Goal: Task Accomplishment & Management: Use online tool/utility

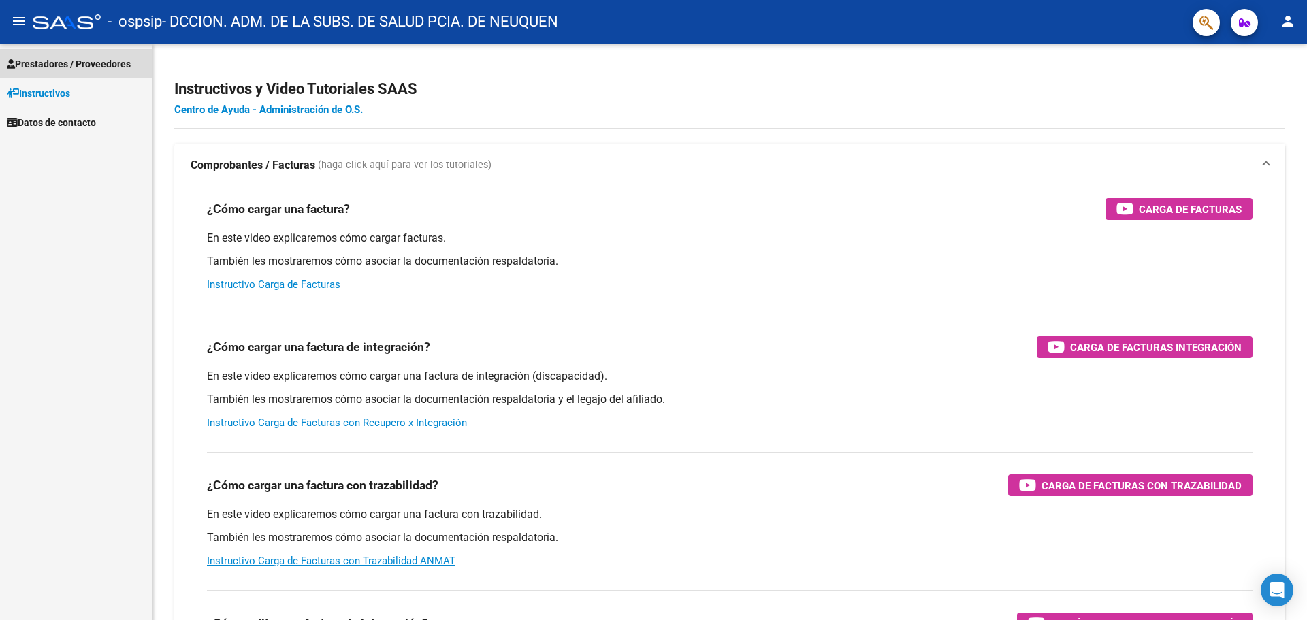
click at [63, 68] on span "Prestadores / Proveedores" at bounding box center [69, 63] width 124 height 15
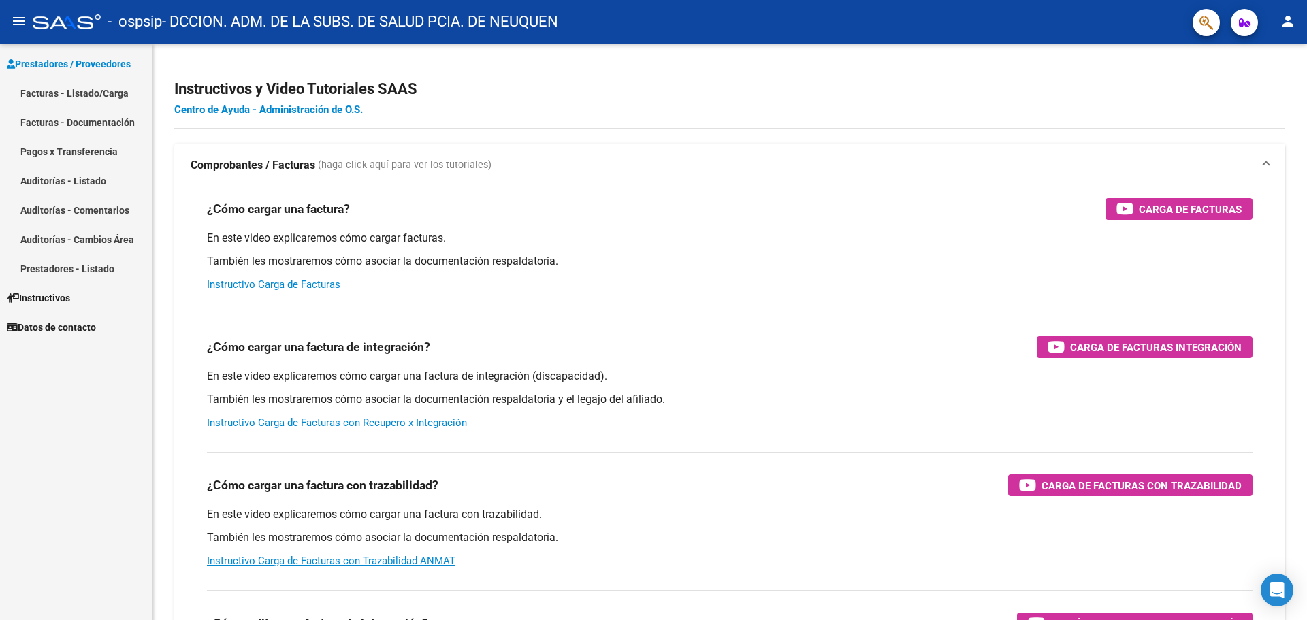
click at [69, 89] on link "Facturas - Listado/Carga" at bounding box center [76, 92] width 152 height 29
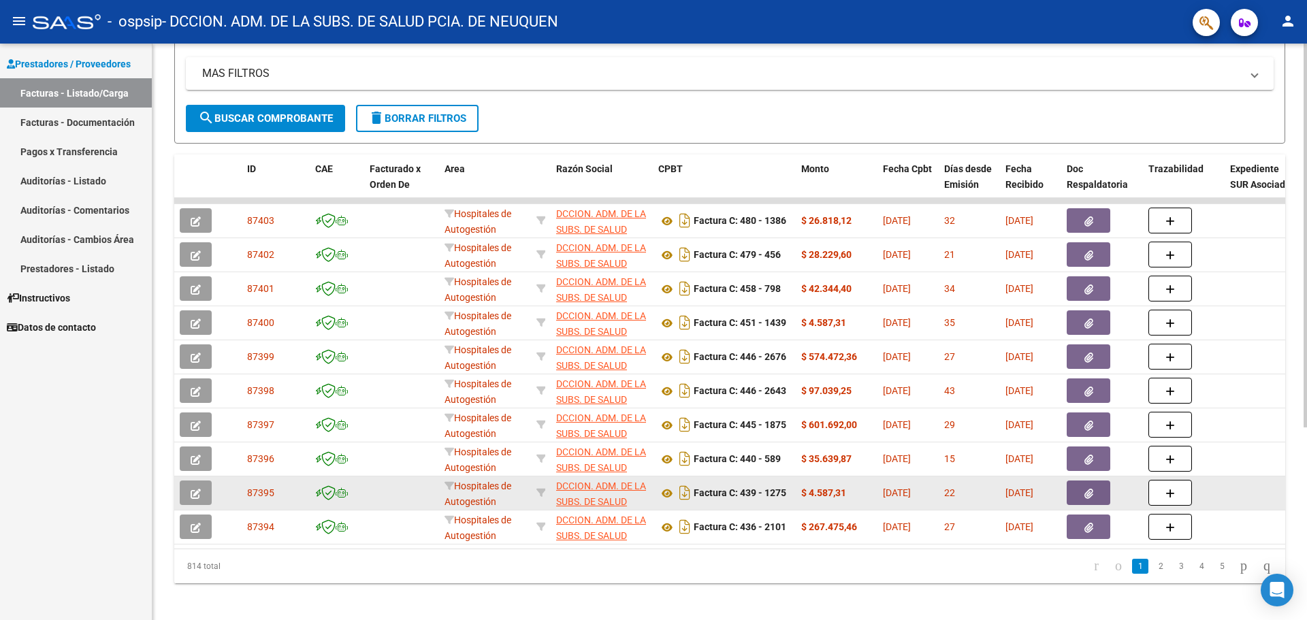
scroll to position [289, 0]
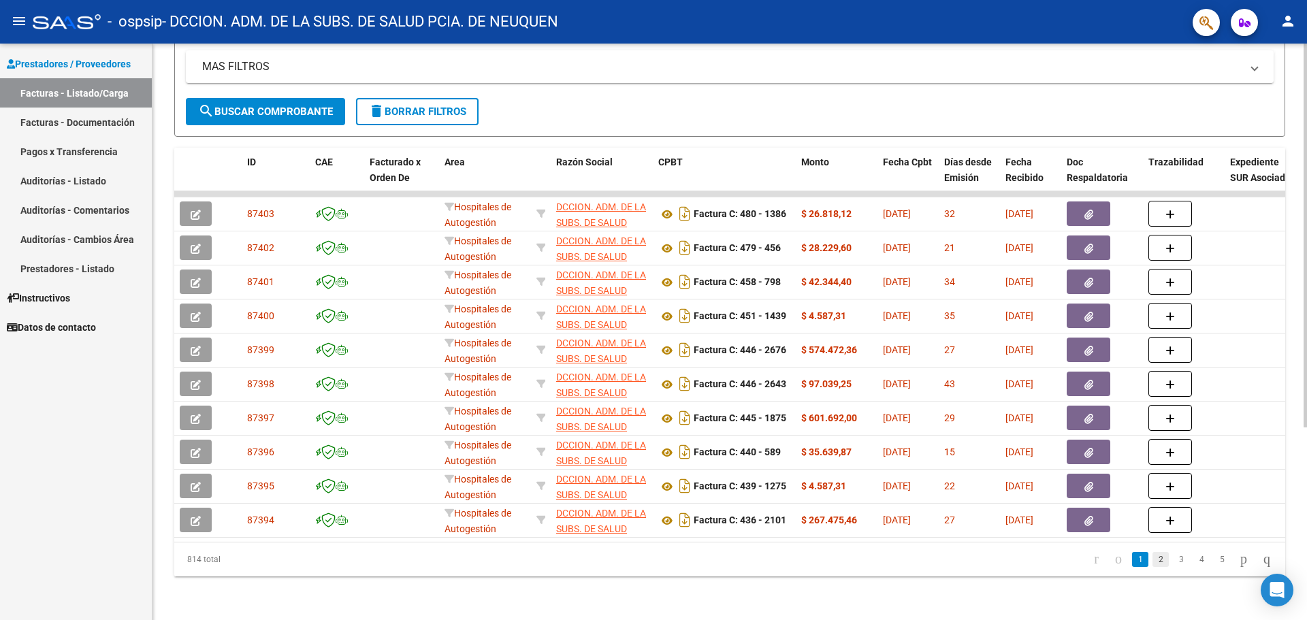
click at [1152, 562] on link "2" at bounding box center [1160, 559] width 16 height 15
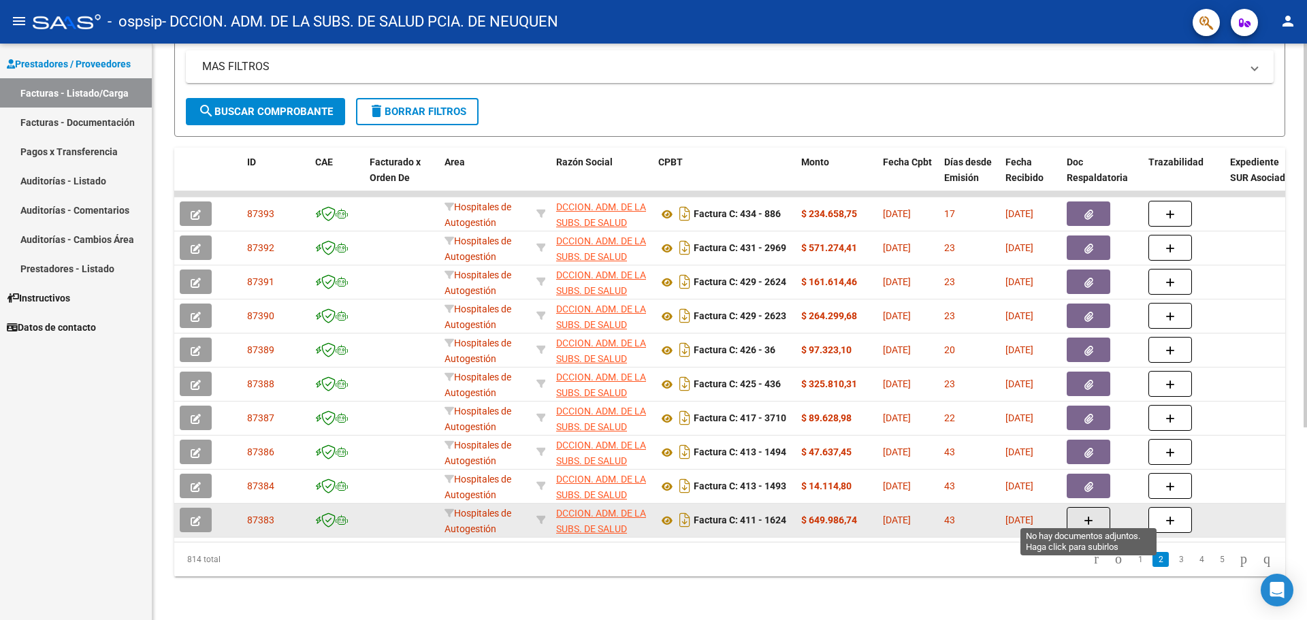
click at [1080, 510] on button "button" at bounding box center [1088, 520] width 44 height 26
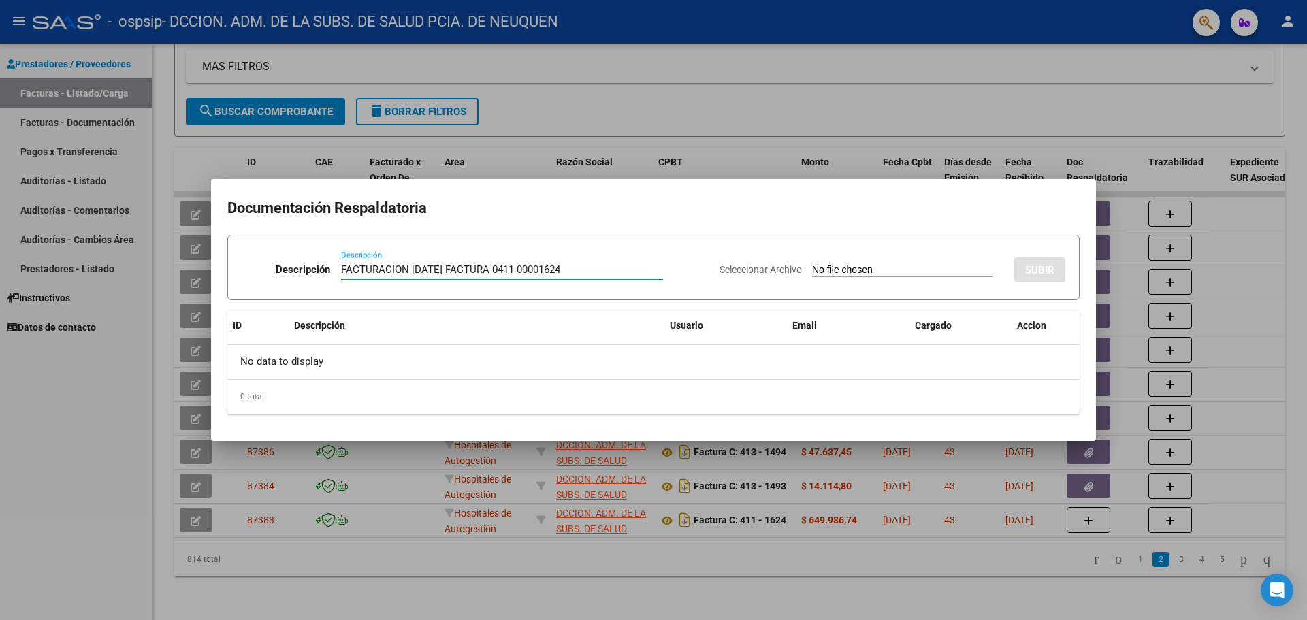
type input "FACTURACION [DATE] FACTURA 0411-00001624"
click at [927, 267] on input "Seleccionar Archivo" at bounding box center [902, 270] width 180 height 13
type input "C:\fakepath\OSPSIP 0411-00001624.pdf"
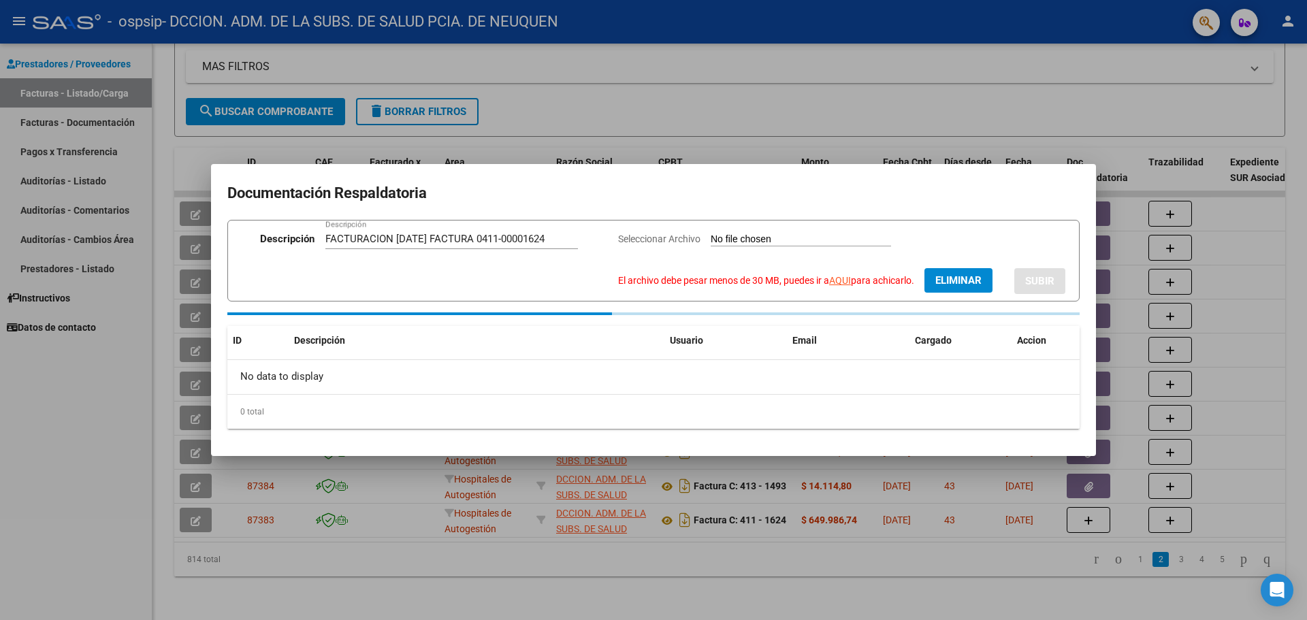
click at [832, 263] on div "Seleccionar Archivo El archivo debe pesar menos de 30 MB, puedes ir a AQUI para…" at bounding box center [841, 262] width 447 height 62
click at [964, 279] on span "Eliminar" at bounding box center [958, 280] width 46 height 12
click at [898, 237] on input "Seleccionar Archivo El archivo debe pesar menos de 30 MB, puedes ir a AQUI para…" at bounding box center [879, 239] width 180 height 13
click at [864, 237] on input "Seleccionar Archivo El archivo debe pesar menos de 30 MB, puedes ir a AQUI para…" at bounding box center [879, 239] width 180 height 13
type input "C:\fakepath\OSPSIP 0411-00001624.pdf"
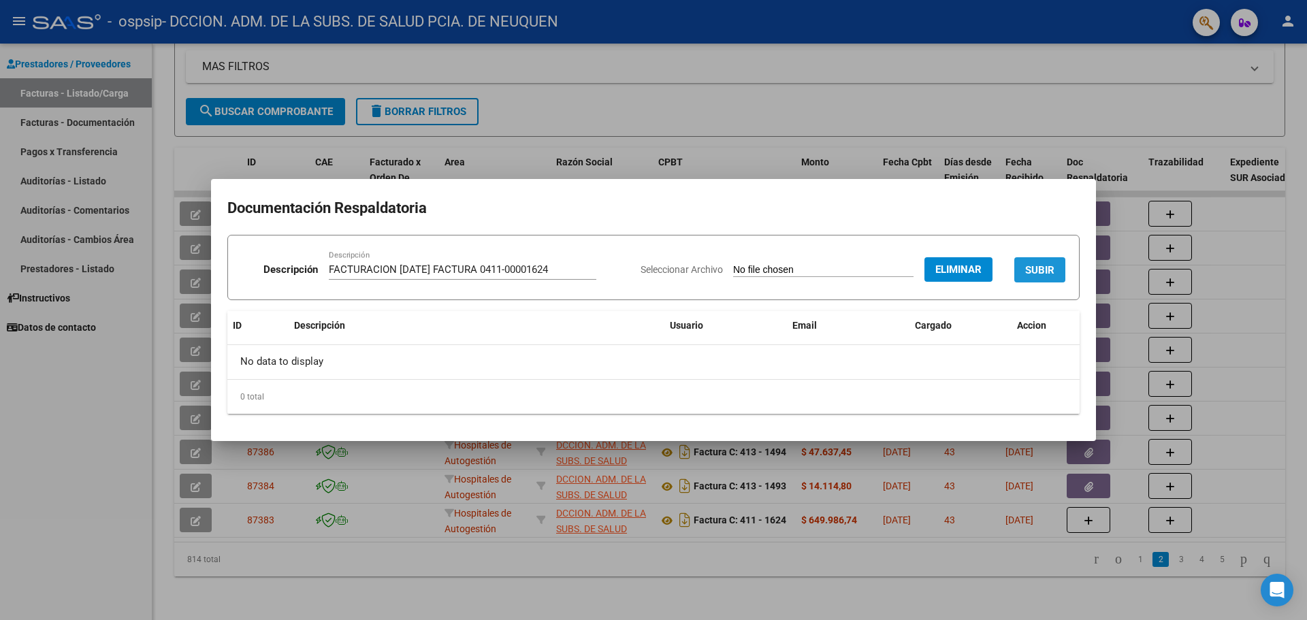
click at [1041, 266] on span "SUBIR" at bounding box center [1039, 270] width 29 height 12
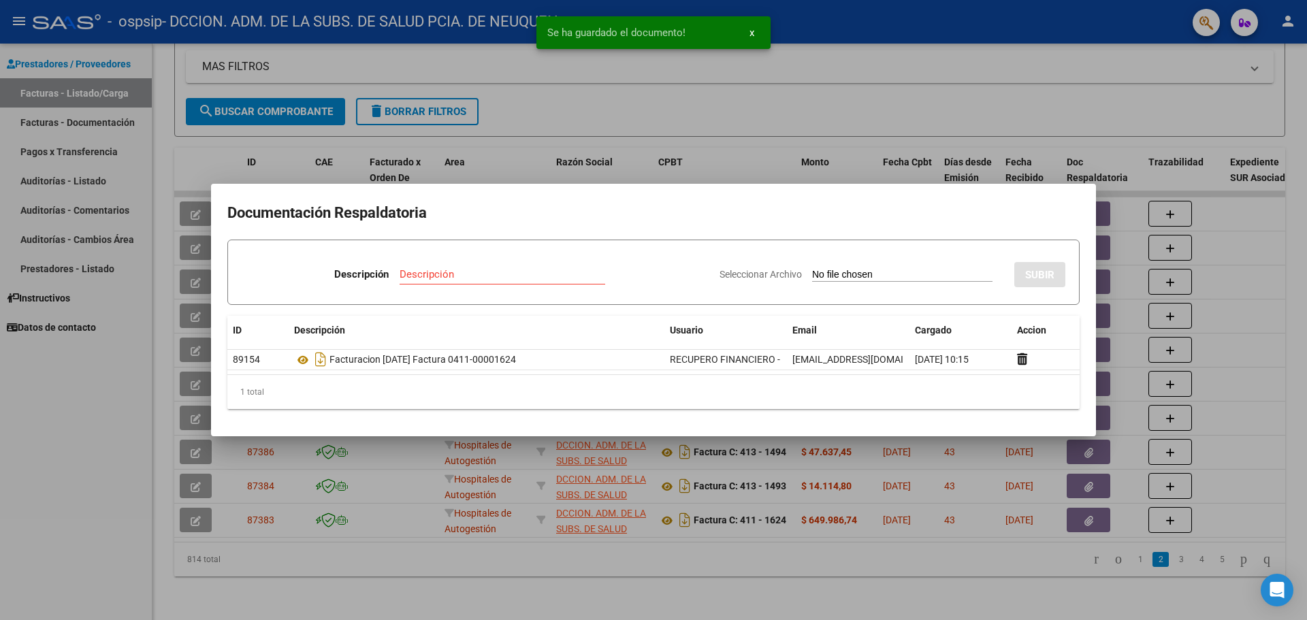
click at [78, 457] on div at bounding box center [653, 310] width 1307 height 620
